Goal: Find specific page/section: Find specific page/section

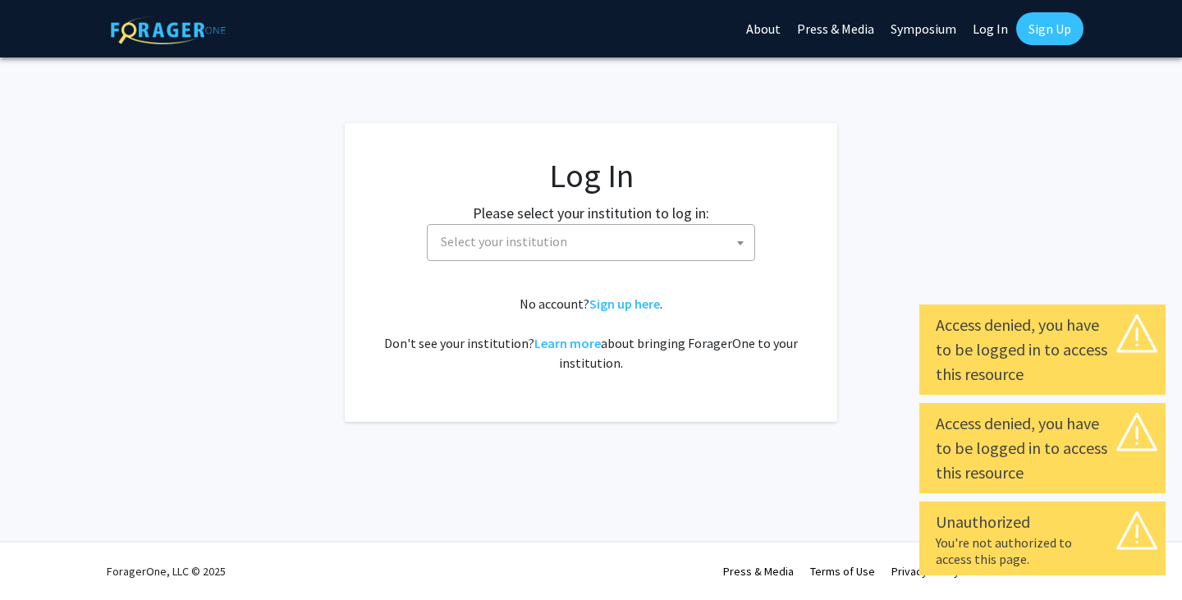
select select
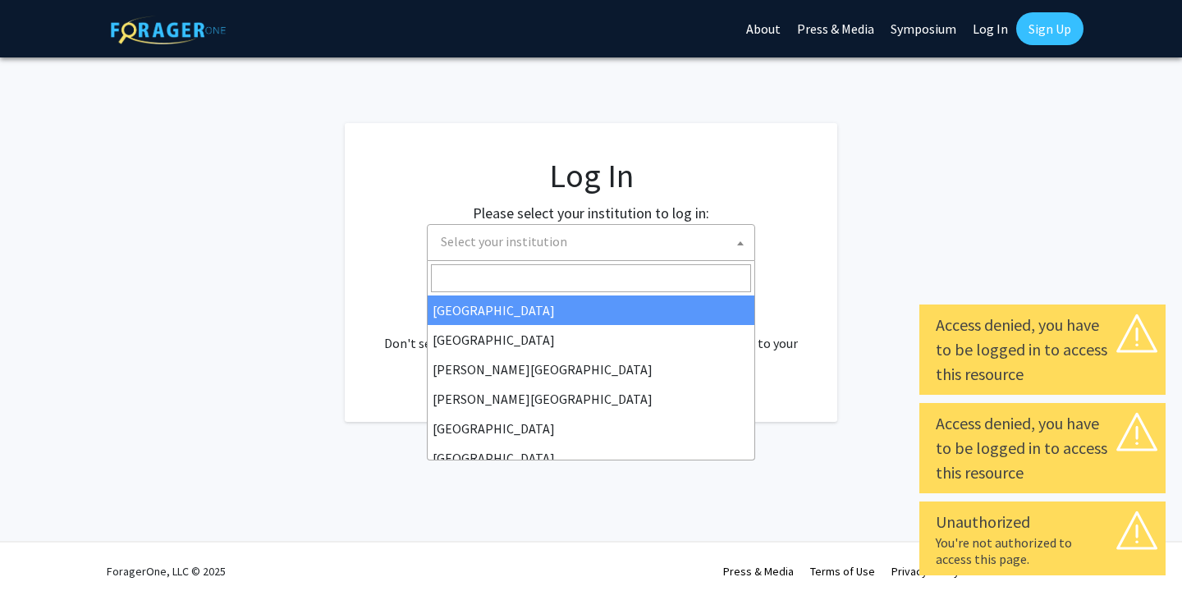
click at [707, 232] on span "Select your institution" at bounding box center [594, 242] width 320 height 34
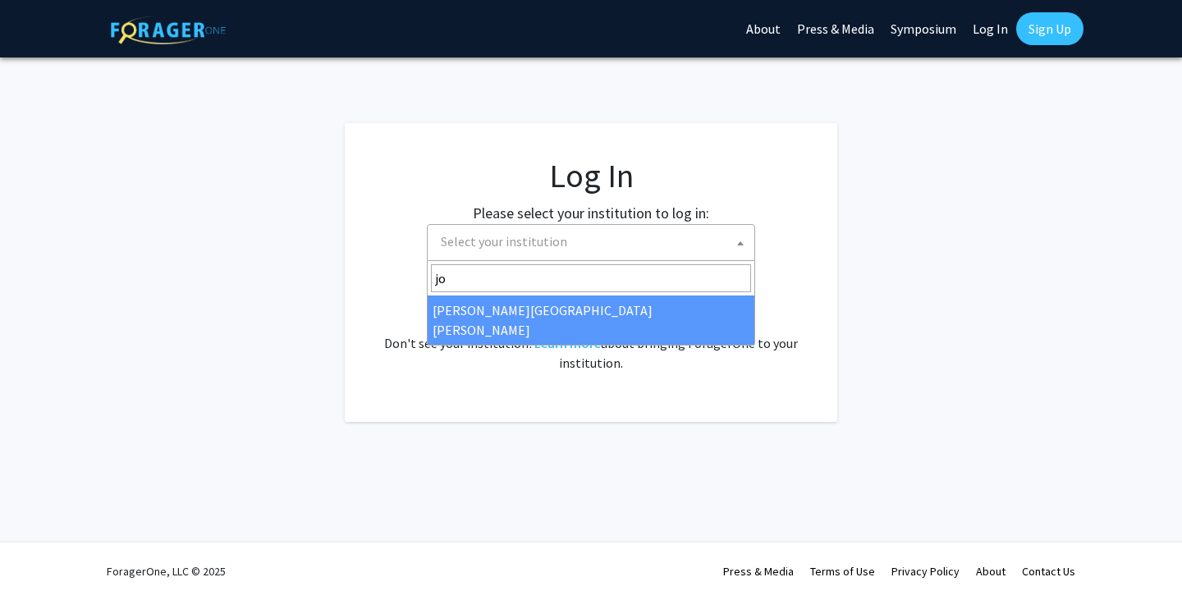
type input "jo"
select select "1"
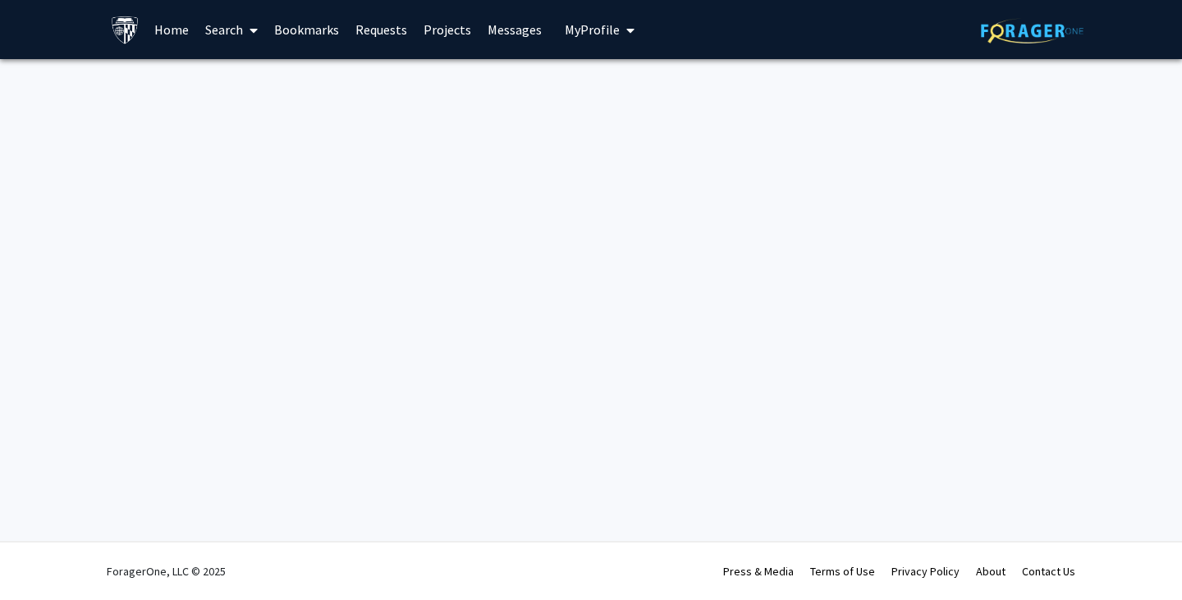
click at [1037, 29] on img at bounding box center [1032, 30] width 103 height 25
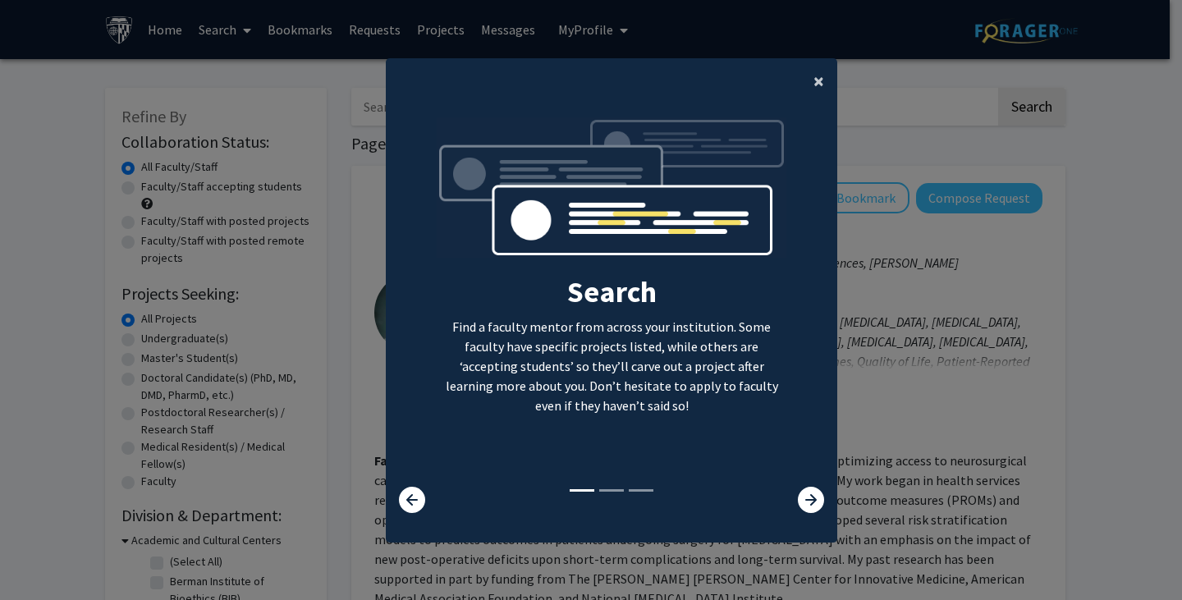
click at [805, 79] on button "×" at bounding box center [818, 81] width 37 height 46
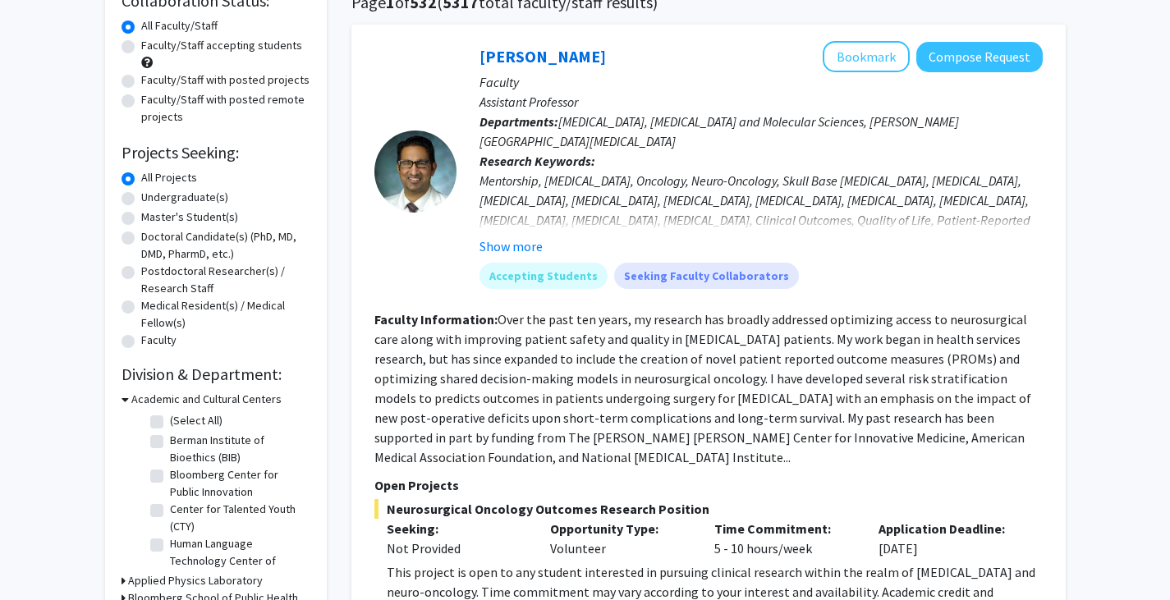
scroll to position [142, 0]
click at [180, 216] on label "Master's Student(s)" at bounding box center [189, 216] width 97 height 17
click at [152, 216] on input "Master's Student(s)" at bounding box center [146, 213] width 11 height 11
radio input "true"
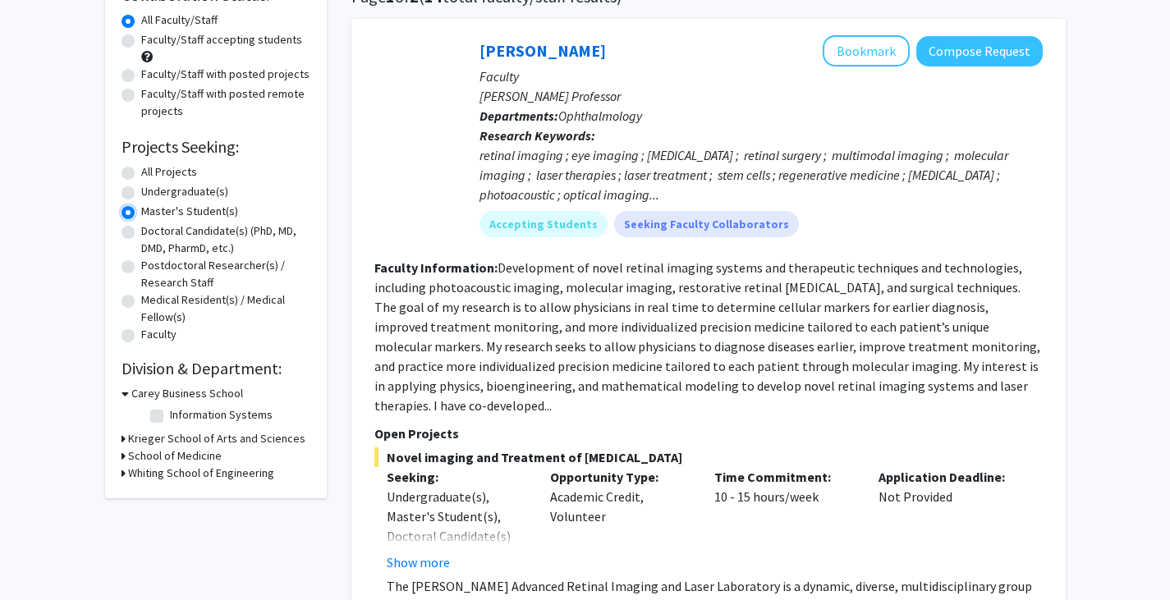
scroll to position [149, 0]
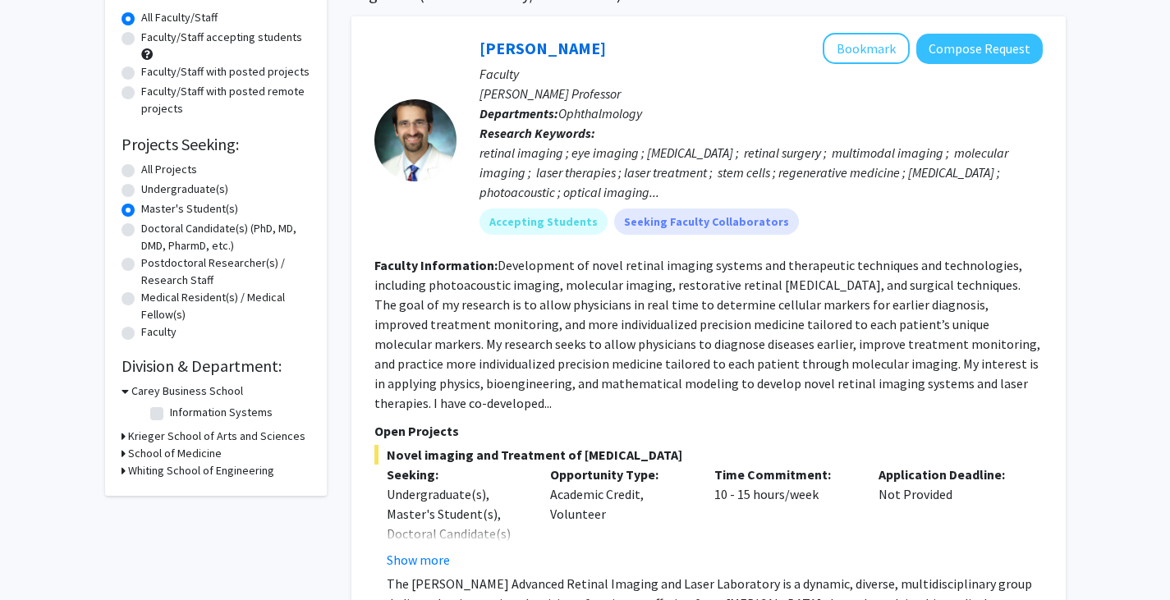
click at [204, 471] on h3 "Whiting School of Engineering" at bounding box center [201, 470] width 146 height 17
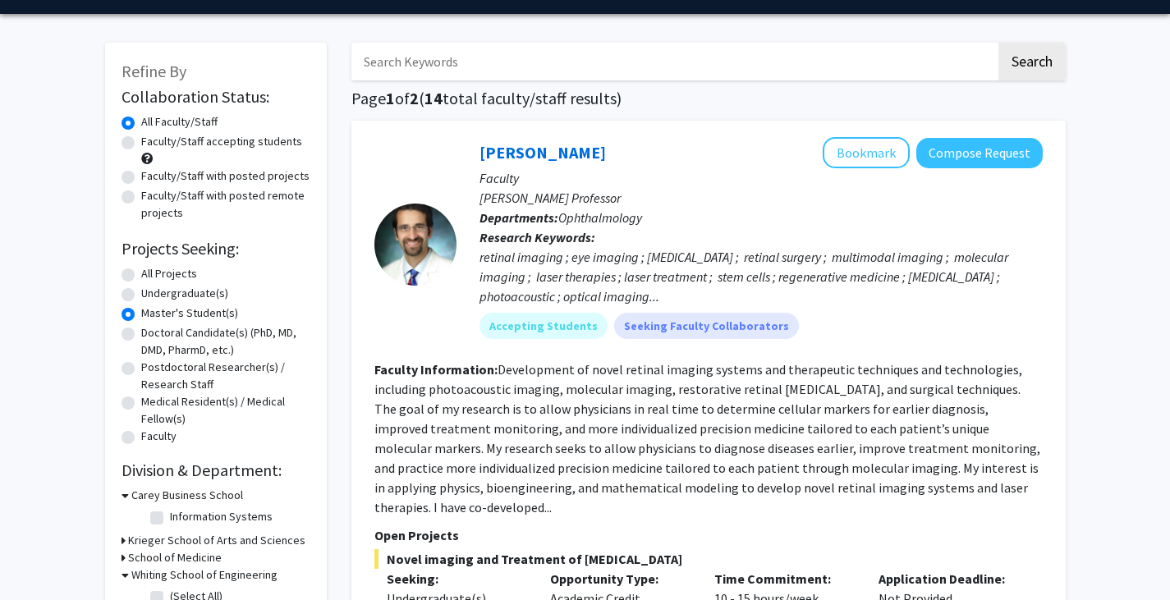
scroll to position [0, 0]
